Goal: Information Seeking & Learning: Learn about a topic

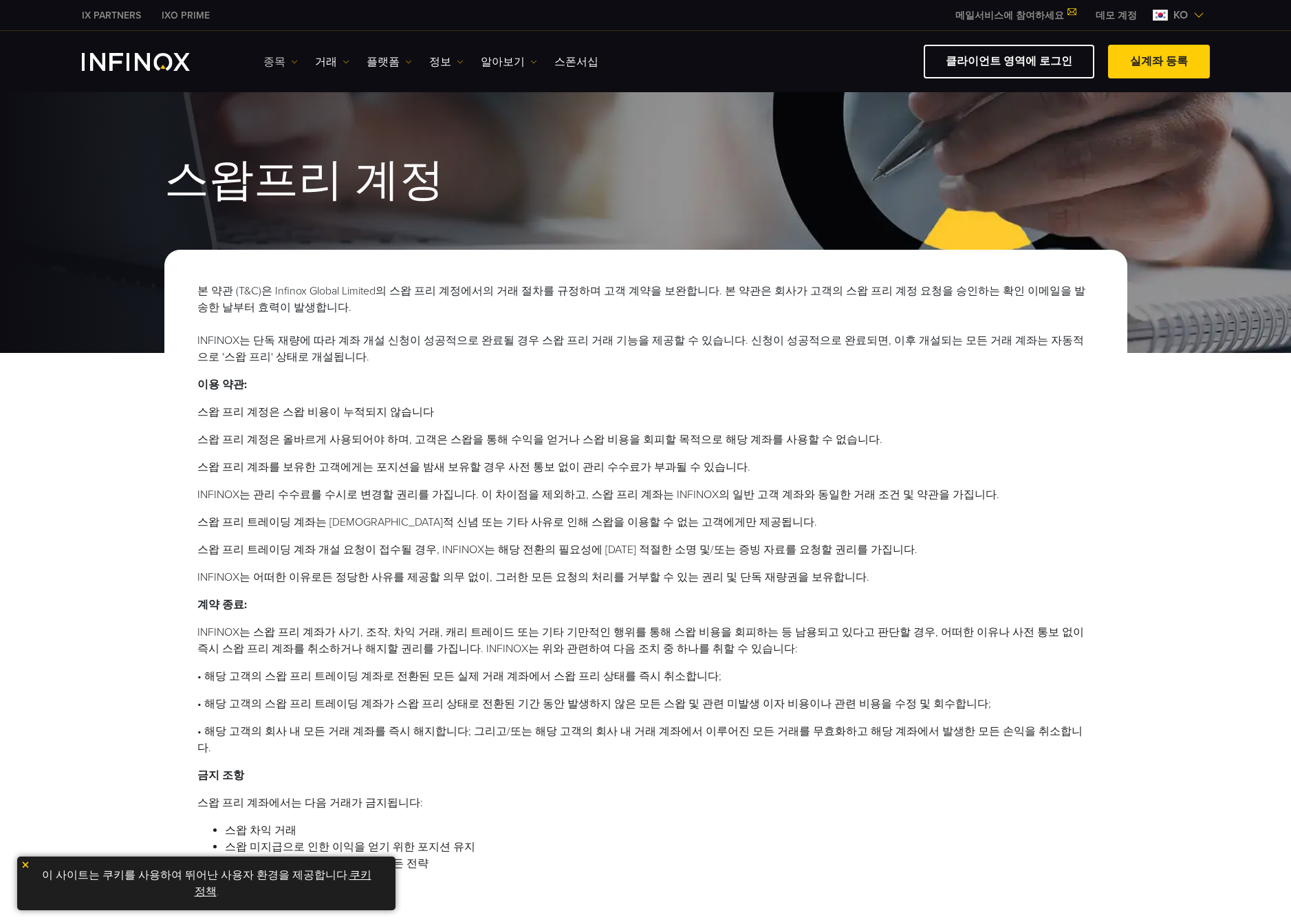
click at [283, 60] on link "종목" at bounding box center [281, 62] width 34 height 16
click at [284, 131] on link "상품 정보" at bounding box center [301, 135] width 75 height 30
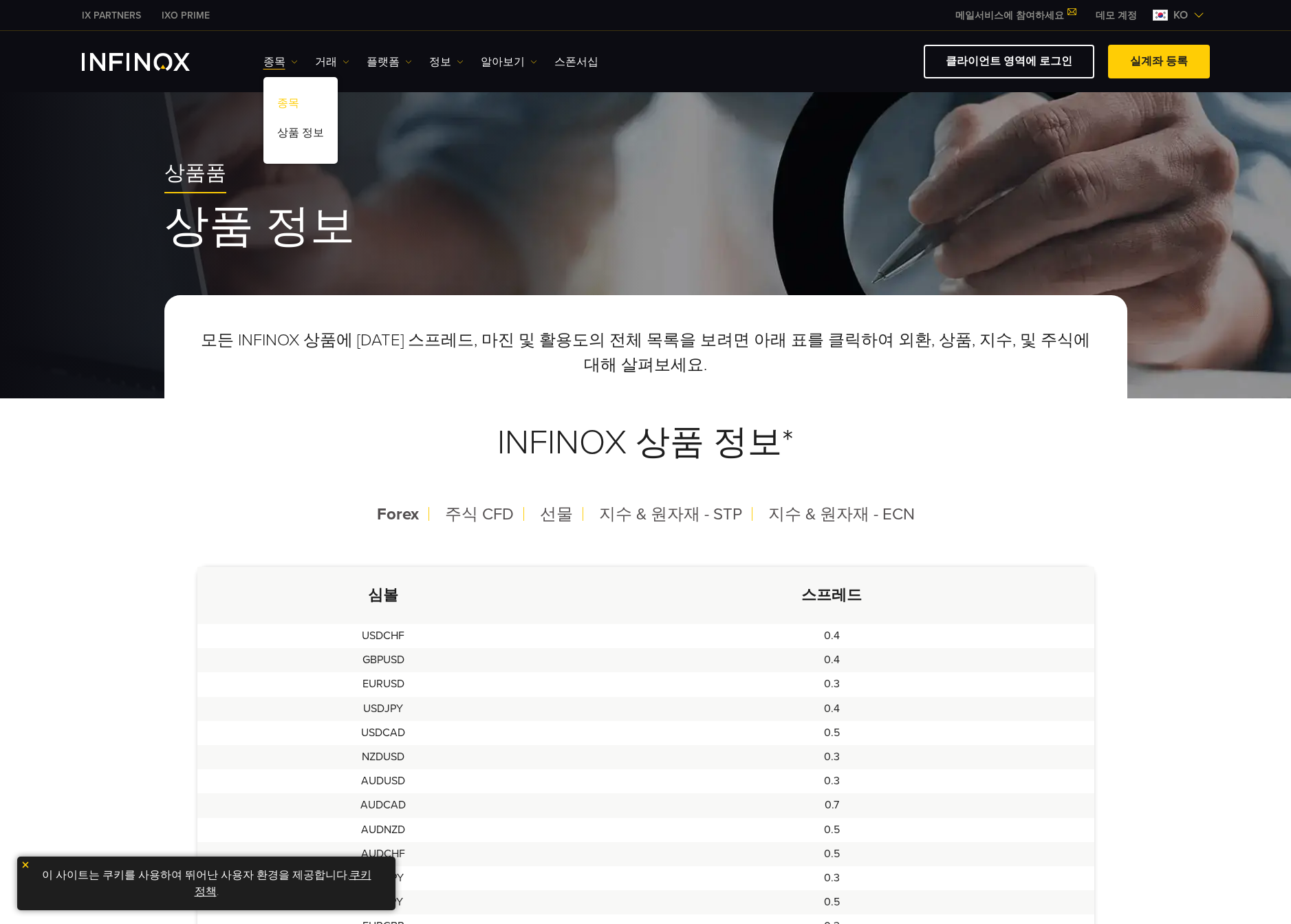
click at [272, 104] on link "종목" at bounding box center [301, 106] width 75 height 30
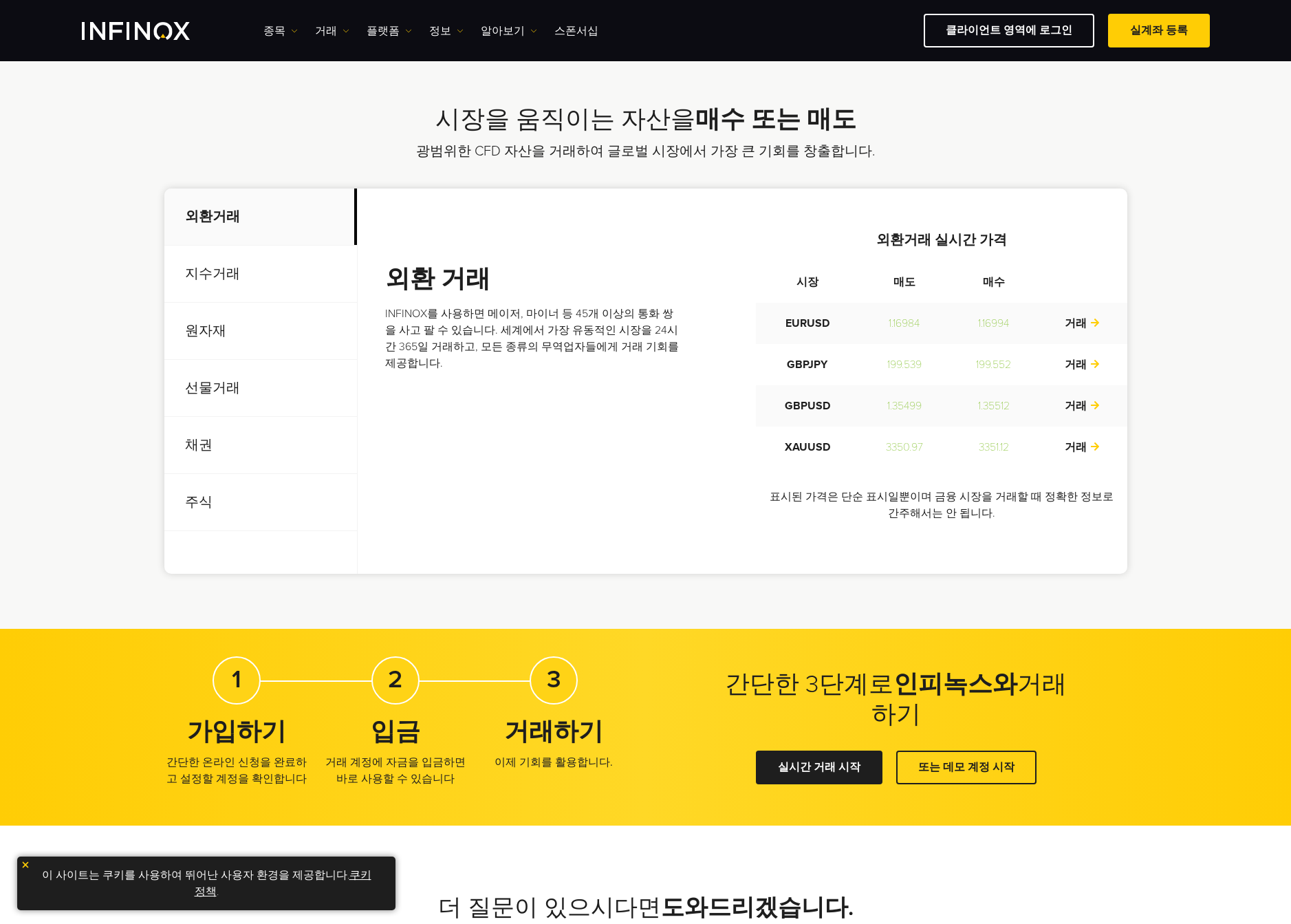
scroll to position [411, 0]
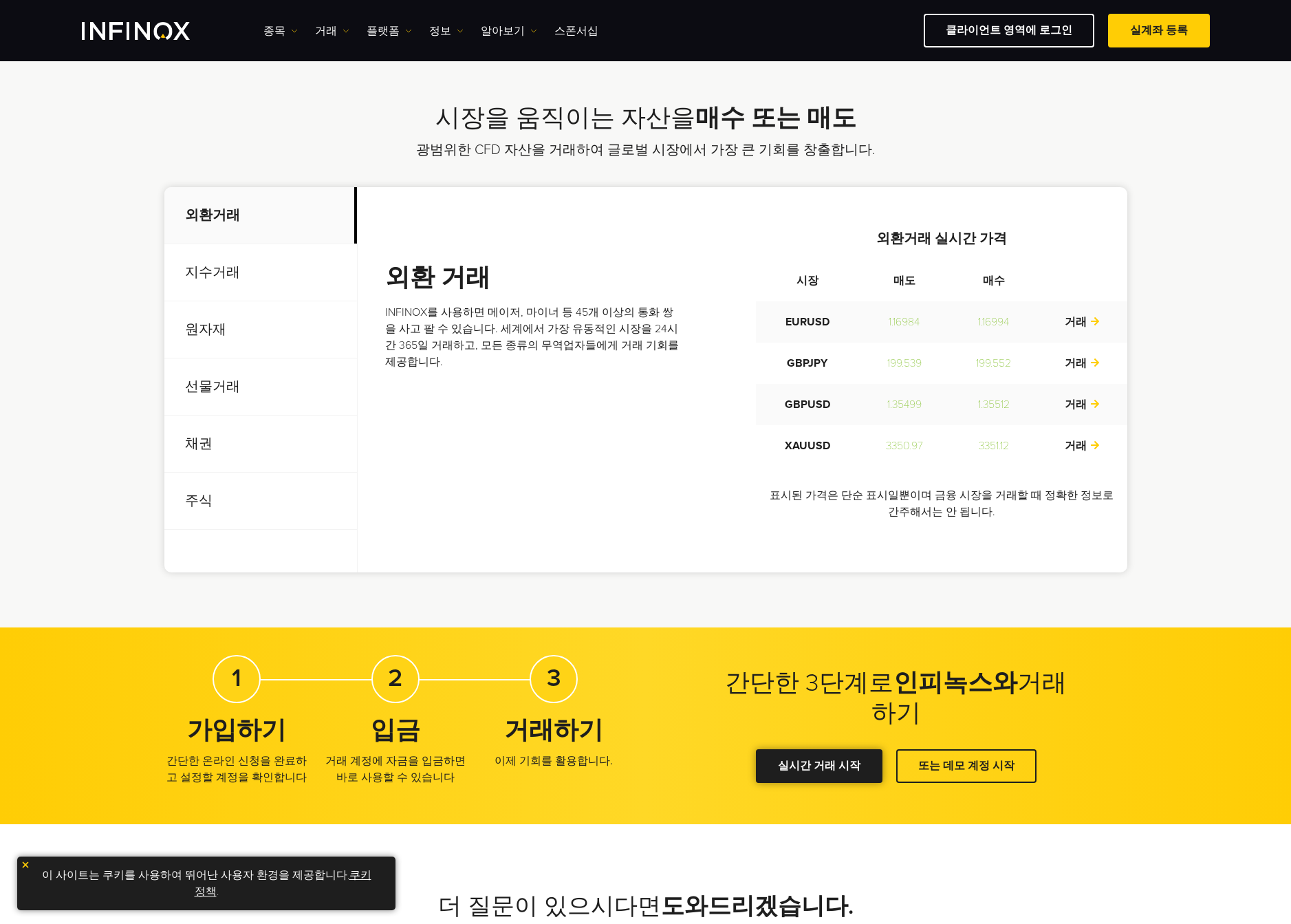
click at [814, 768] on link "실시간 거래 시작" at bounding box center [819, 766] width 127 height 34
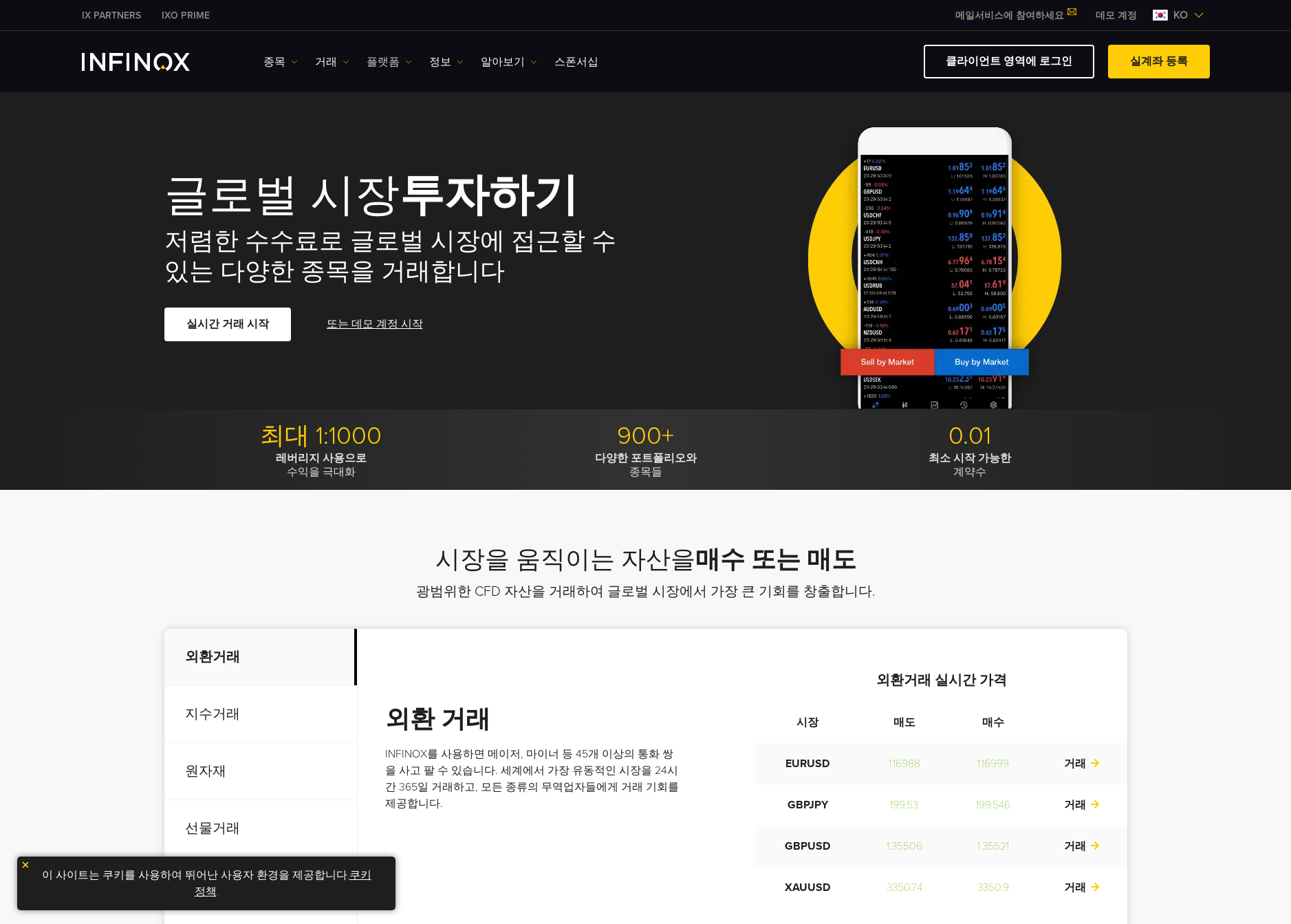
click at [384, 60] on link "플랫폼" at bounding box center [389, 62] width 46 height 16
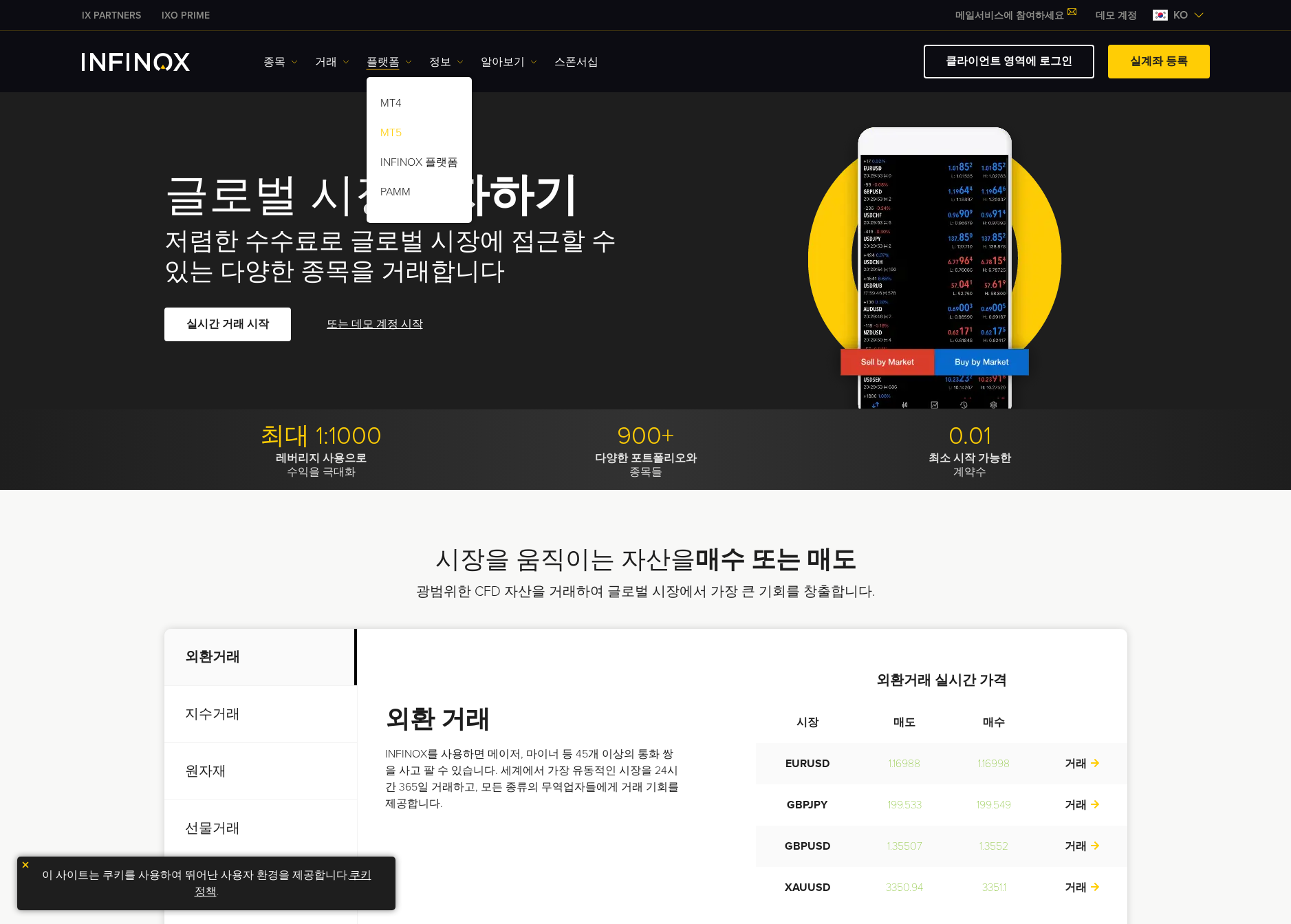
click at [384, 133] on link "MT5" at bounding box center [419, 135] width 105 height 30
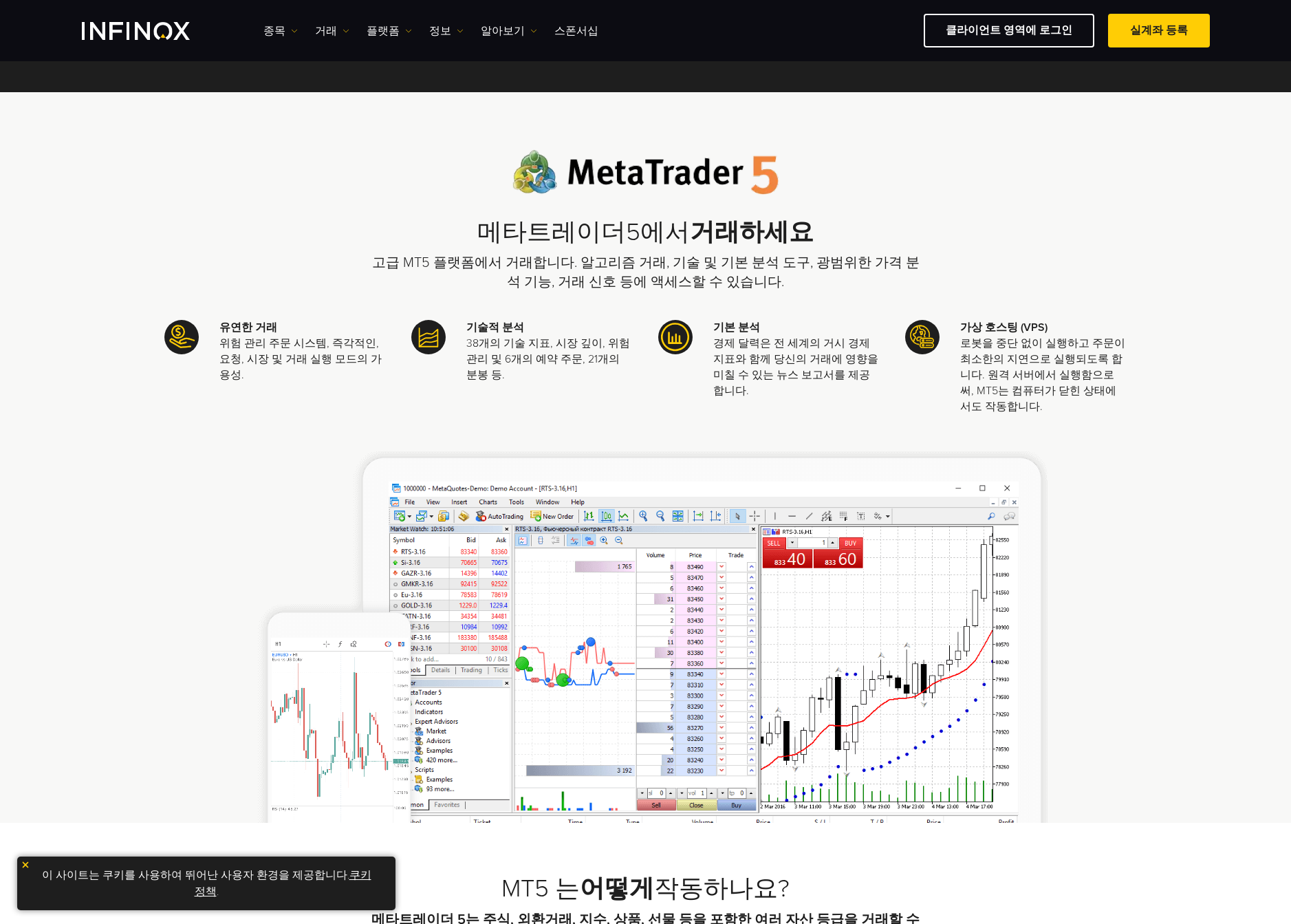
scroll to position [272, 0]
